Goal: Check status: Check status

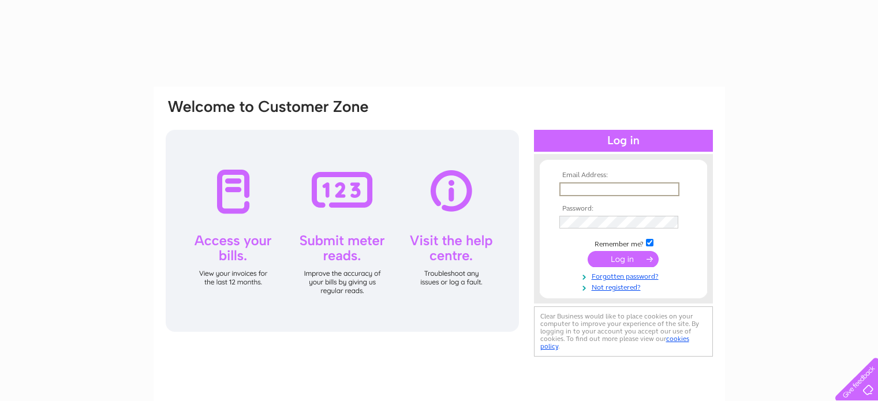
click at [584, 184] on input "text" at bounding box center [620, 189] width 120 height 14
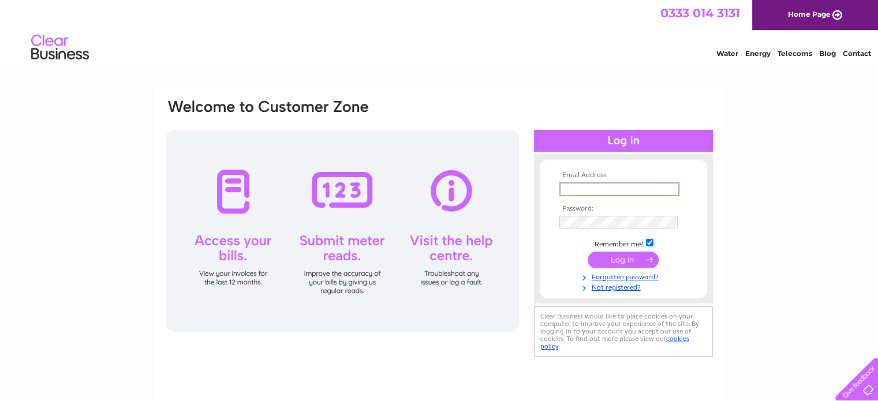
type input "[PERSON_NAME][EMAIL_ADDRESS][PERSON_NAME][DOMAIN_NAME]"
click at [577, 215] on td at bounding box center [624, 221] width 134 height 18
click at [588, 251] on input "submit" at bounding box center [623, 259] width 71 height 16
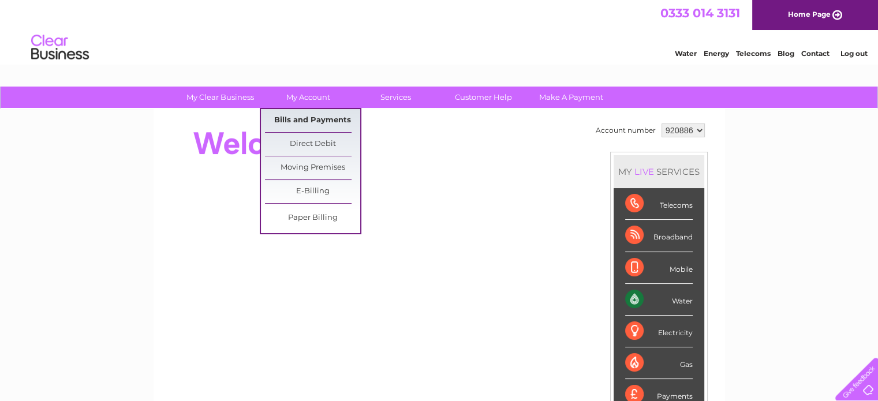
click at [319, 121] on link "Bills and Payments" at bounding box center [312, 120] width 95 height 23
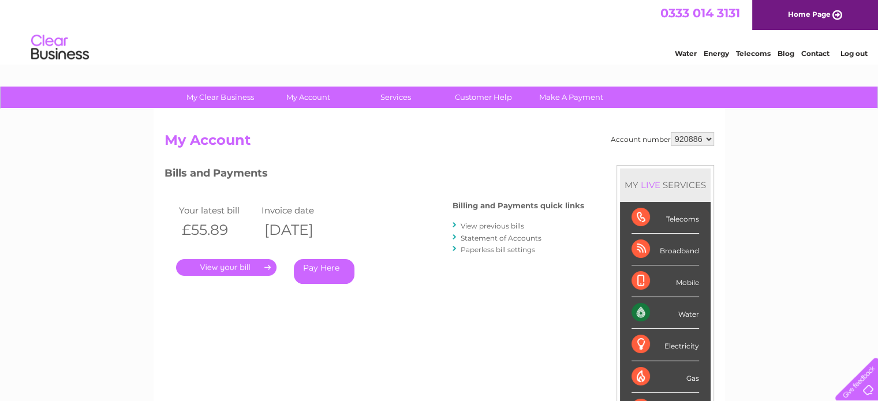
click at [691, 139] on select "920886 921999 927974 984984" at bounding box center [692, 139] width 43 height 14
select select "921999"
click at [671, 132] on select "920886 921999 927974 984984" at bounding box center [692, 139] width 43 height 14
click at [696, 144] on select "920886 921999 927974 984984" at bounding box center [692, 139] width 43 height 14
select select "927974"
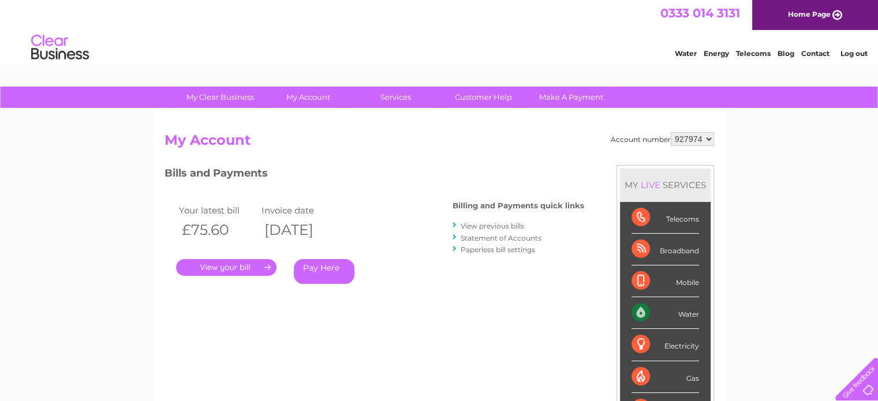
click at [671, 132] on select "920886 921999 927974 984984" at bounding box center [692, 139] width 43 height 14
click at [685, 135] on select "920886 921999 927974 984984" at bounding box center [692, 139] width 43 height 14
select select "984984"
click at [671, 132] on select "920886 921999 927974 984984" at bounding box center [692, 139] width 43 height 14
